Goal: Task Accomplishment & Management: Manage account settings

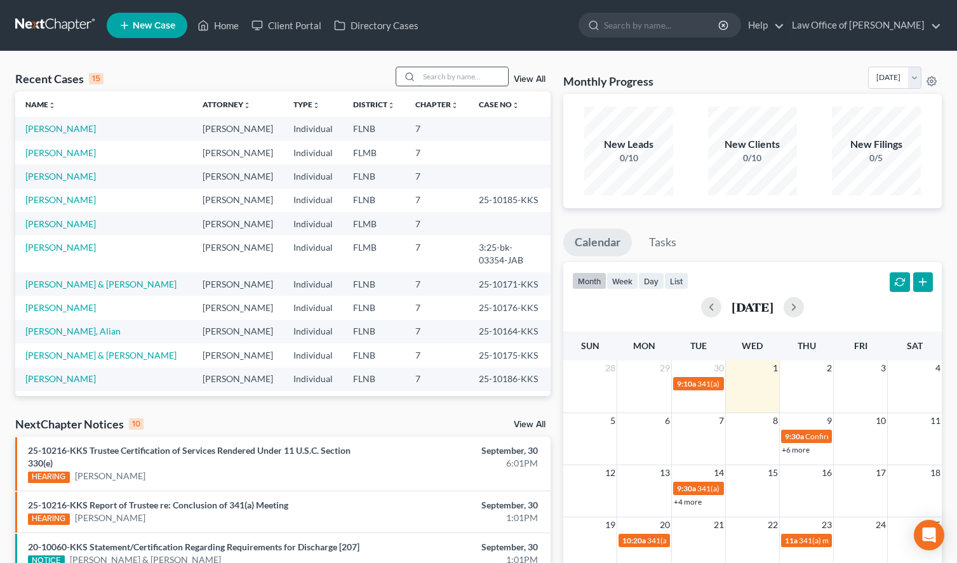
click at [439, 74] on input "search" at bounding box center [463, 76] width 89 height 18
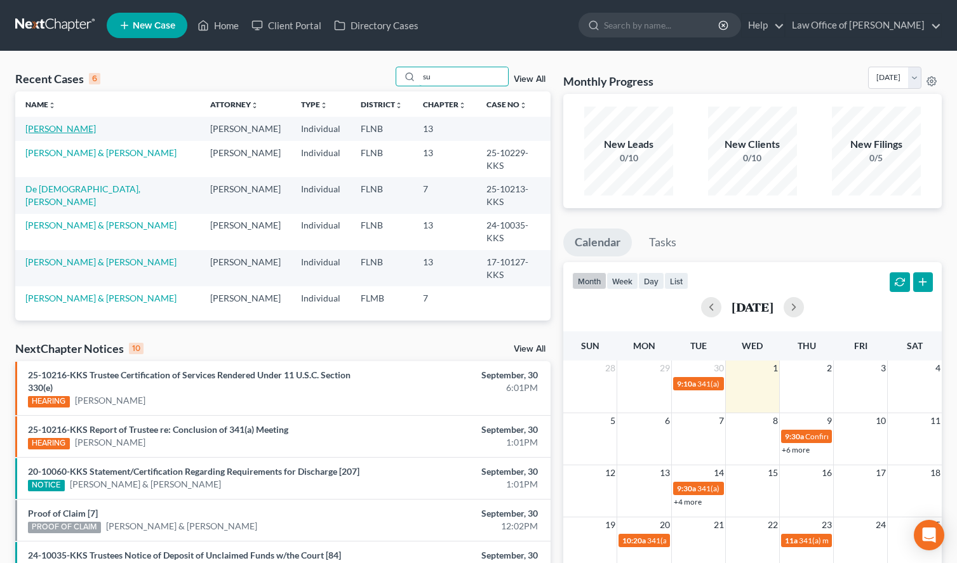
type input "su"
click at [79, 133] on link "[PERSON_NAME]" at bounding box center [60, 128] width 70 height 11
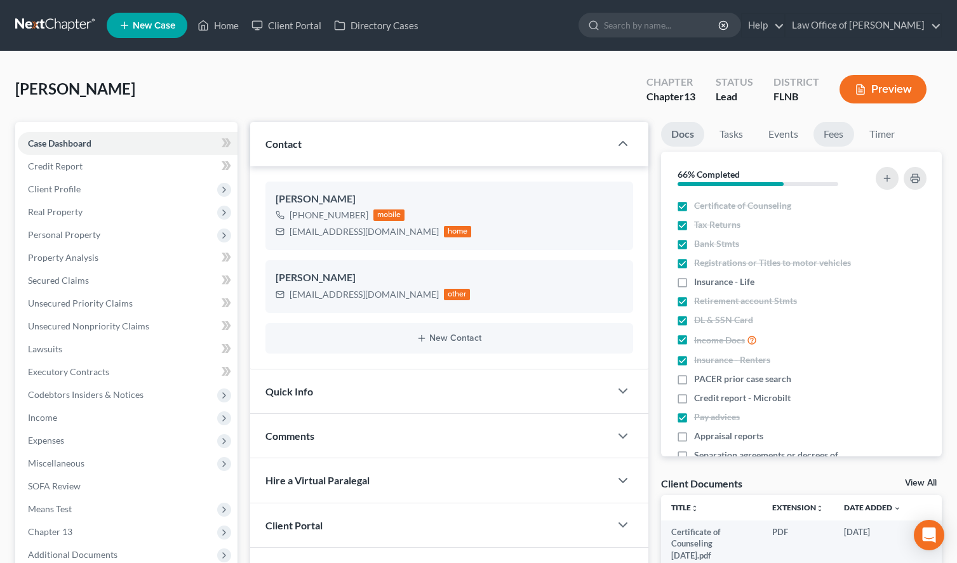
click at [832, 138] on link "Fees" at bounding box center [833, 134] width 41 height 25
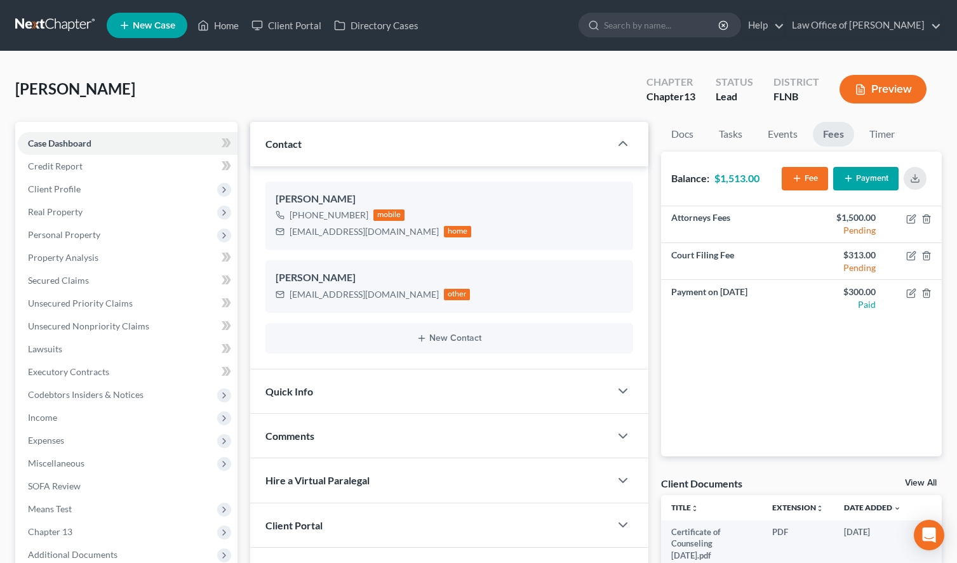
click at [861, 186] on button "Payment" at bounding box center [865, 178] width 65 height 23
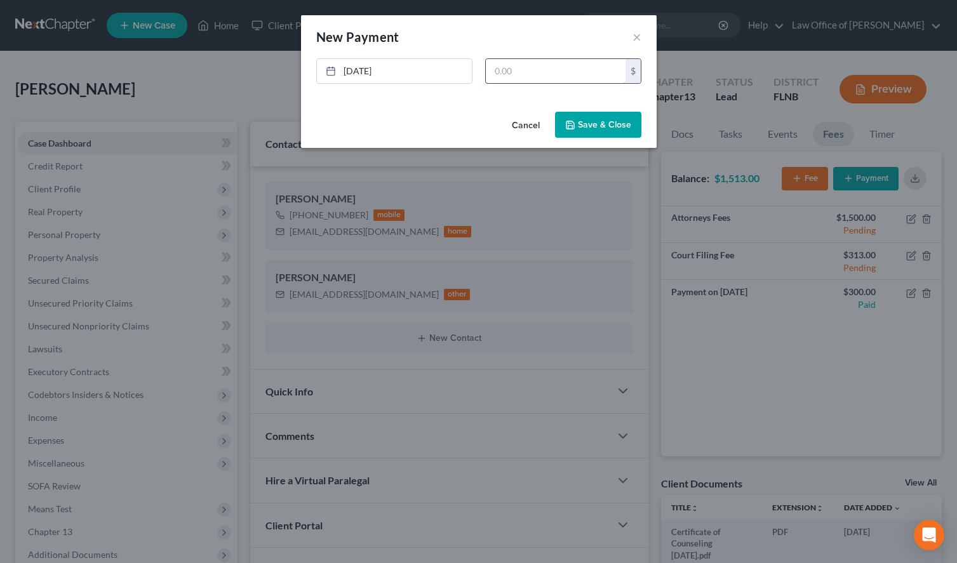
click at [507, 60] on input "text" at bounding box center [556, 71] width 140 height 24
type input "1,513.00"
click at [605, 133] on button "Save & Close" at bounding box center [598, 125] width 86 height 27
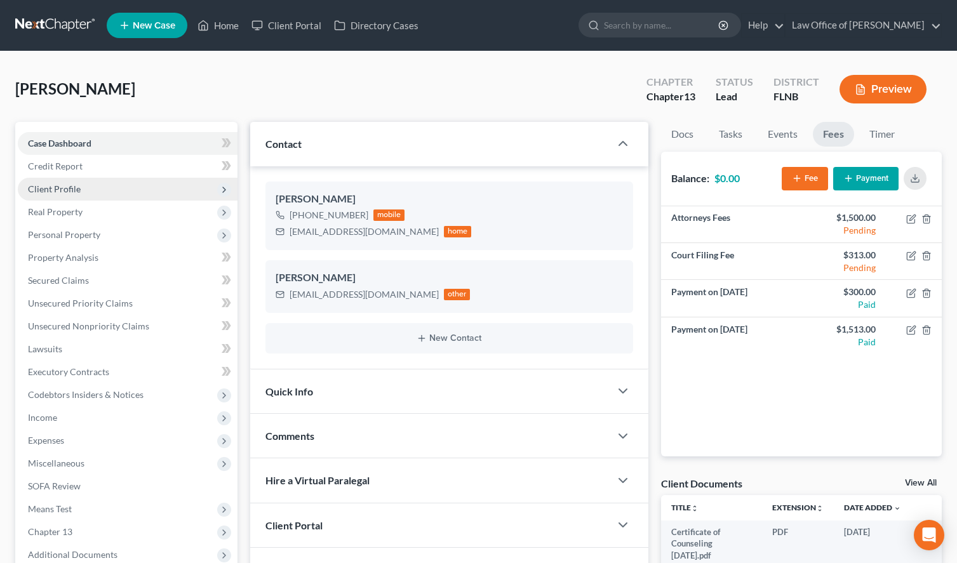
click at [109, 188] on span "Client Profile" at bounding box center [128, 189] width 220 height 23
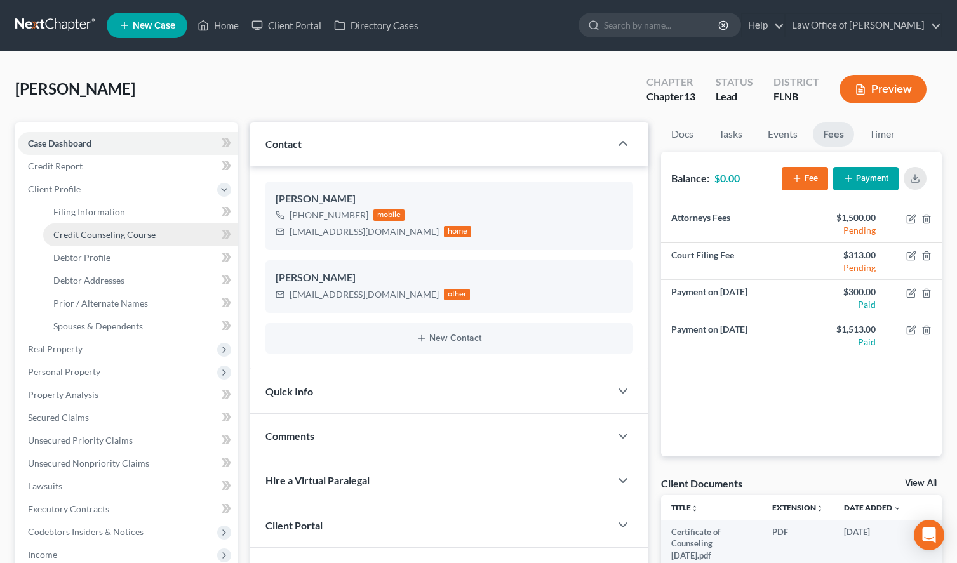
click at [133, 231] on span "Credit Counseling Course" at bounding box center [104, 234] width 102 height 11
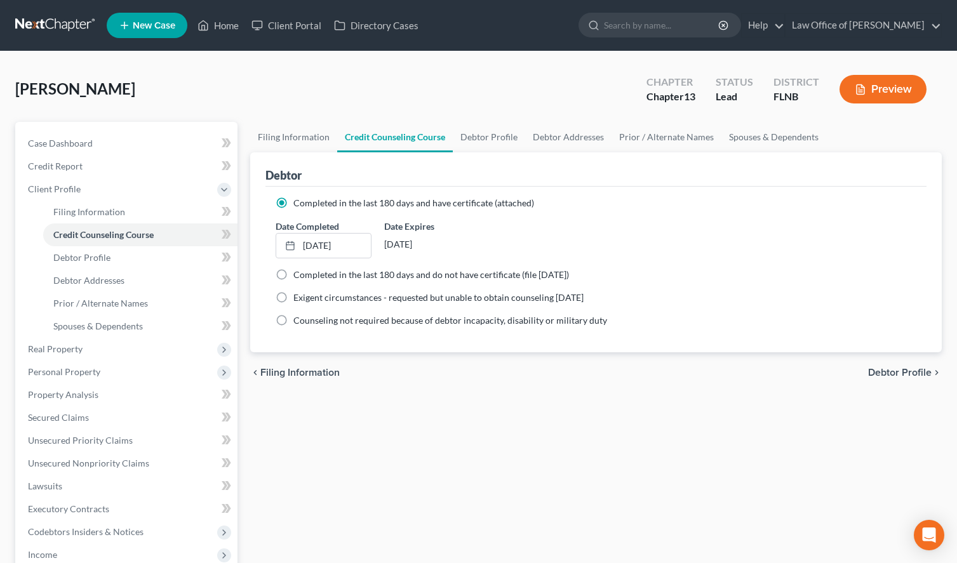
click at [724, 370] on div "chevron_left Filing Information Debtor Profile chevron_right" at bounding box center [595, 372] width 691 height 41
click at [58, 23] on link at bounding box center [55, 25] width 81 height 23
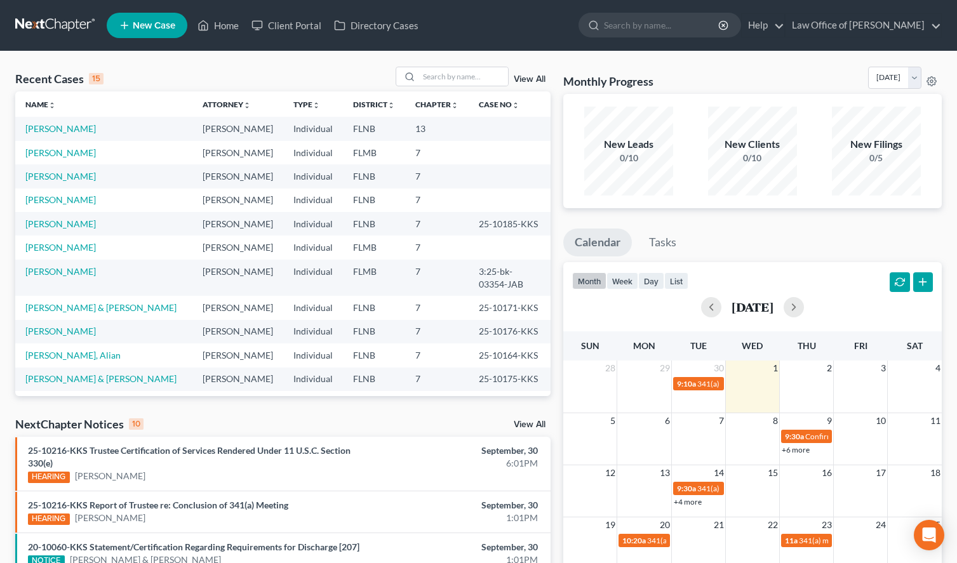
click at [566, 38] on ul "New Case Home Client Portal Directory Cases - No Result - See all results Or Pr…" at bounding box center [524, 25] width 835 height 33
click at [643, 72] on div "Monthly Progress Bankruptcy Bankruptcy [DATE] [DATE] [DATE] [DATE] [DATE] [DATE…" at bounding box center [752, 80] width 378 height 27
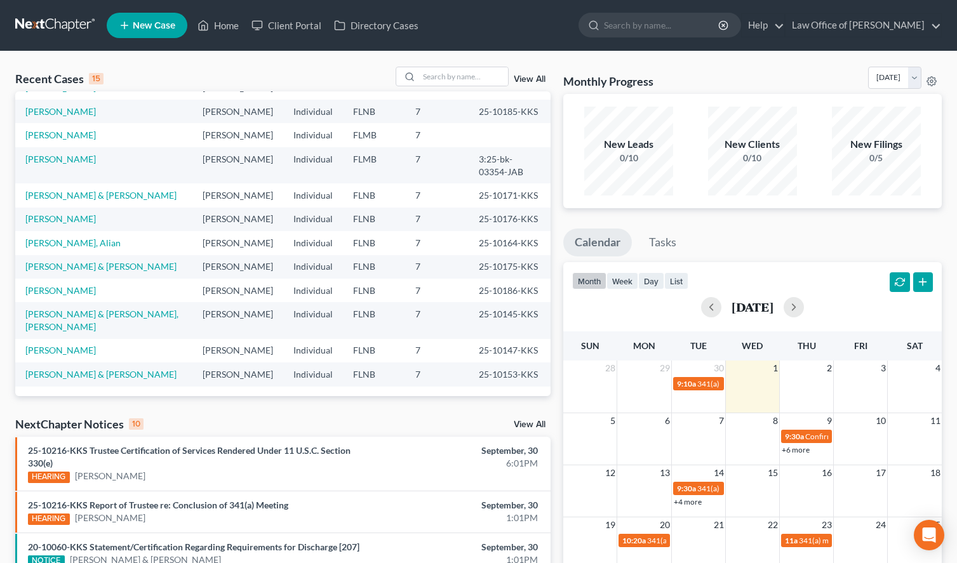
scroll to position [278, 0]
click at [434, 77] on input "search" at bounding box center [463, 76] width 89 height 18
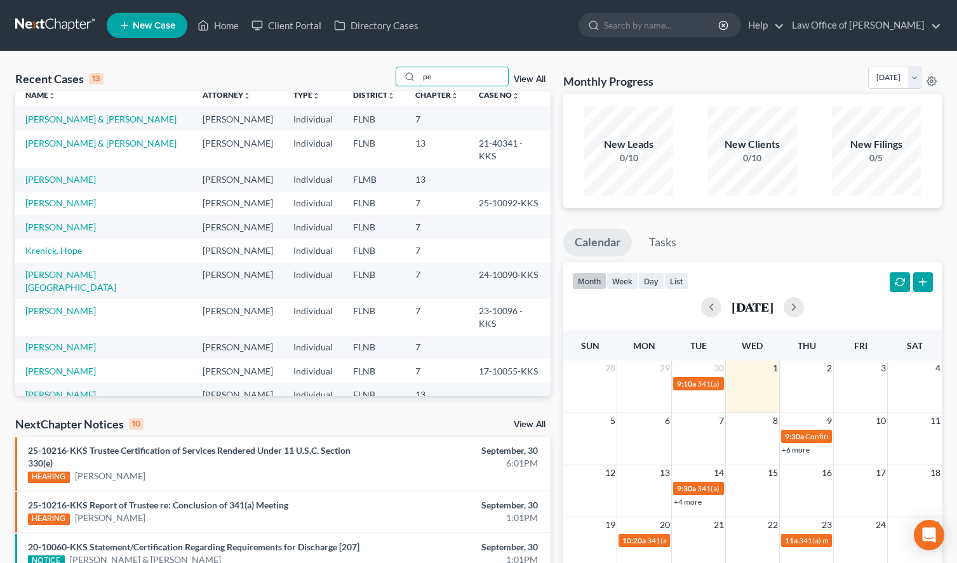
scroll to position [0, 0]
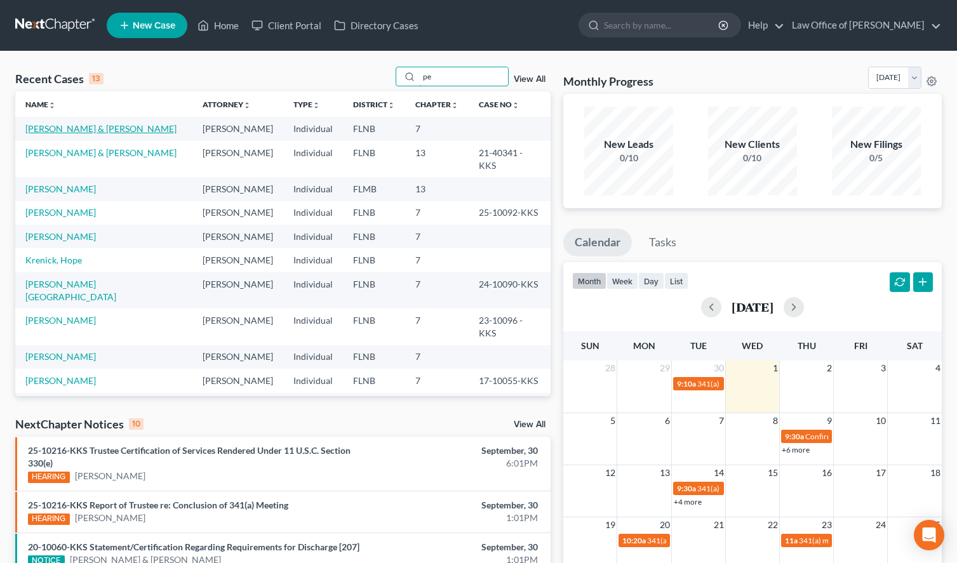
type input "pe"
click at [34, 130] on link "[PERSON_NAME] & [PERSON_NAME]" at bounding box center [100, 128] width 151 height 11
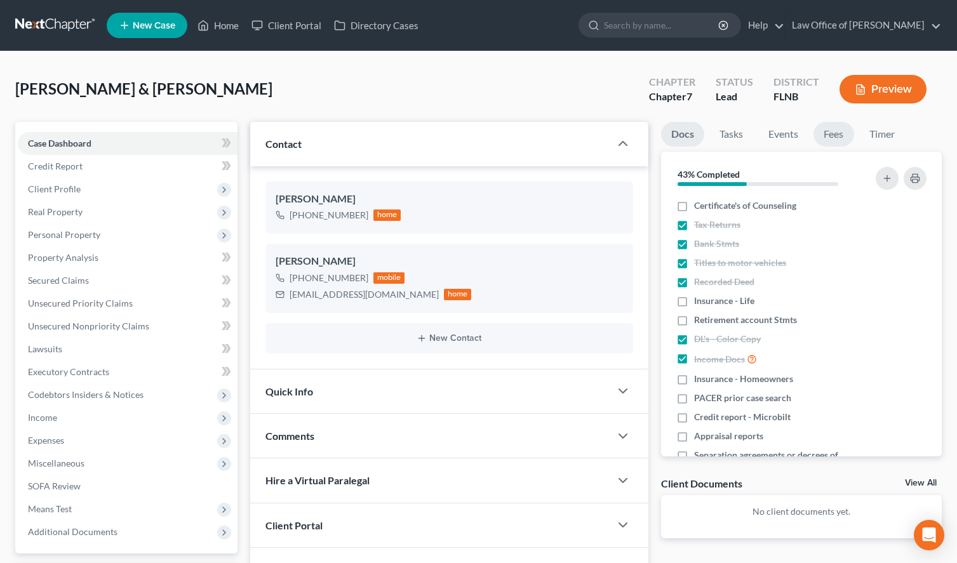
click at [835, 133] on link "Fees" at bounding box center [833, 134] width 41 height 25
